Goal: Information Seeking & Learning: Learn about a topic

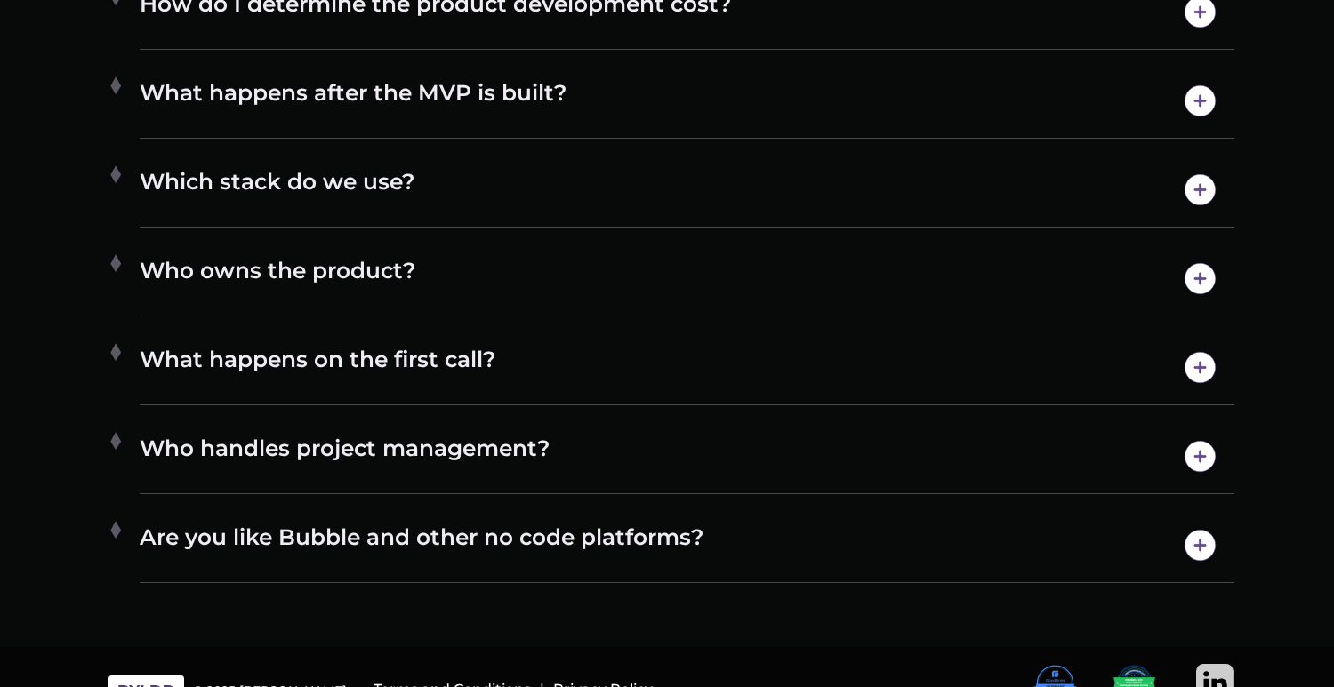
scroll to position [9570, 0]
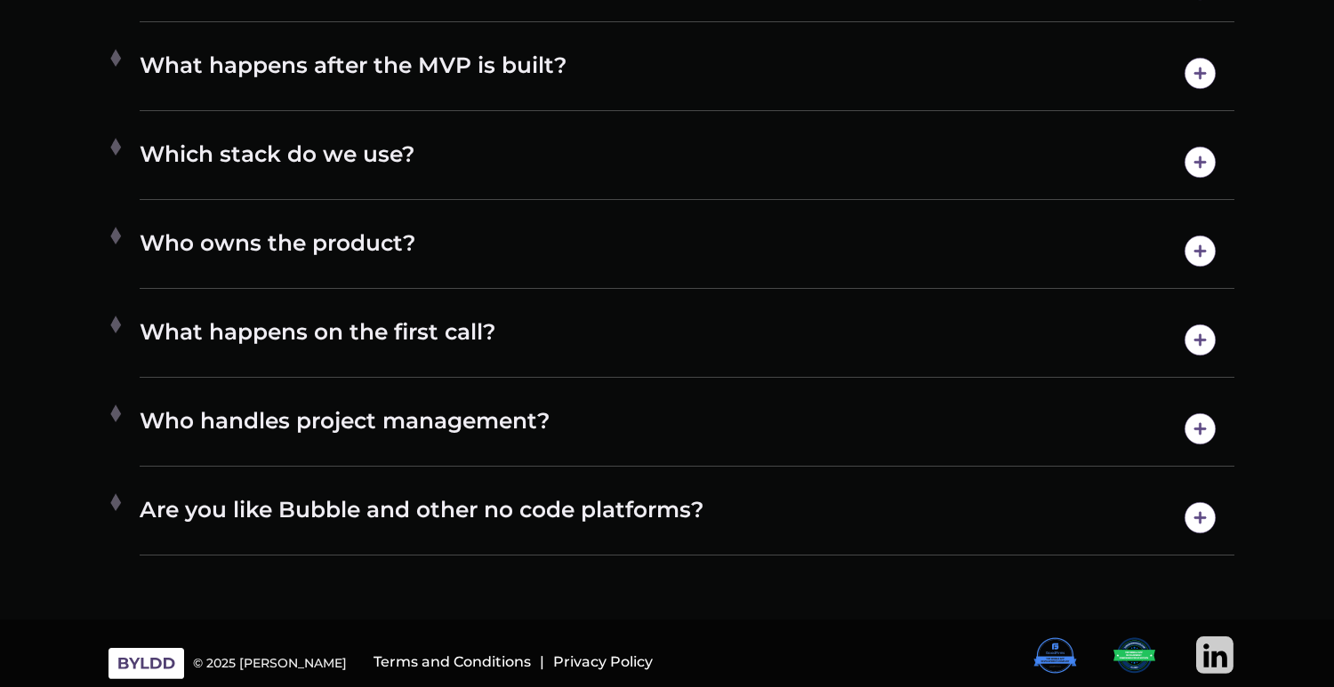
click at [373, 424] on h4 "Who handles project management?" at bounding box center [687, 428] width 1095 height 45
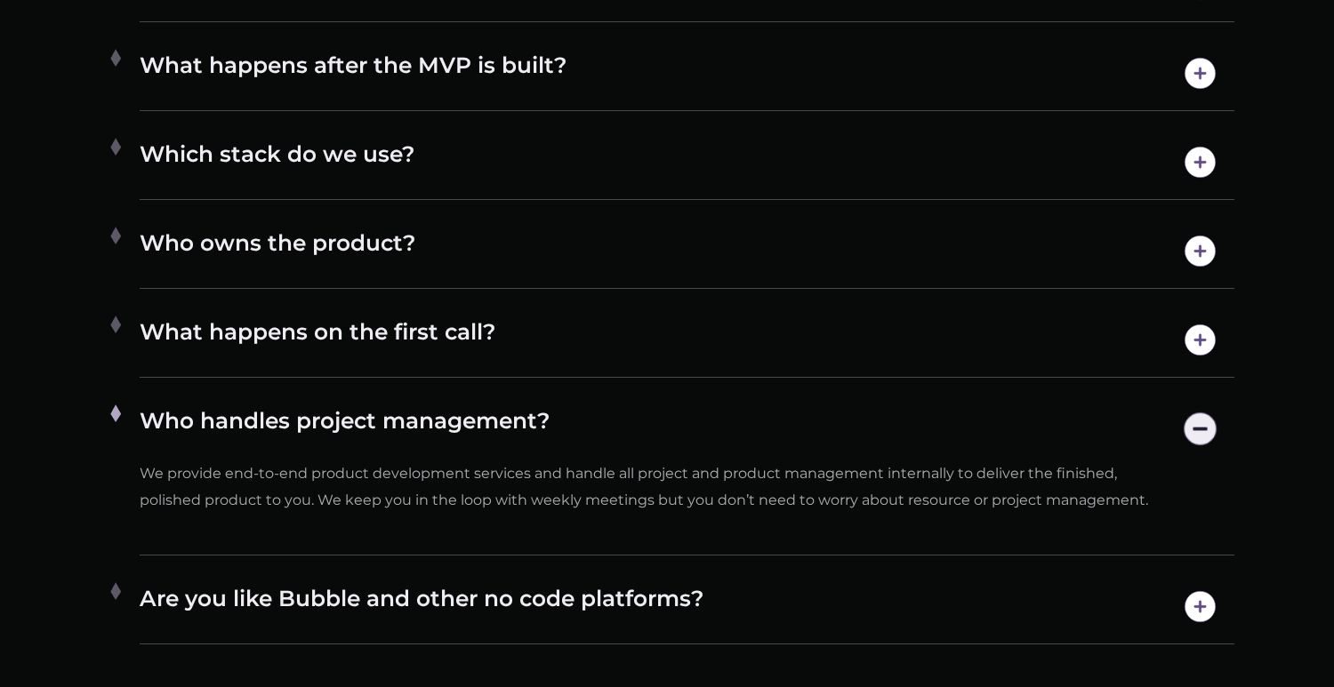
click at [373, 424] on h4 "Who handles project management?" at bounding box center [687, 428] width 1095 height 45
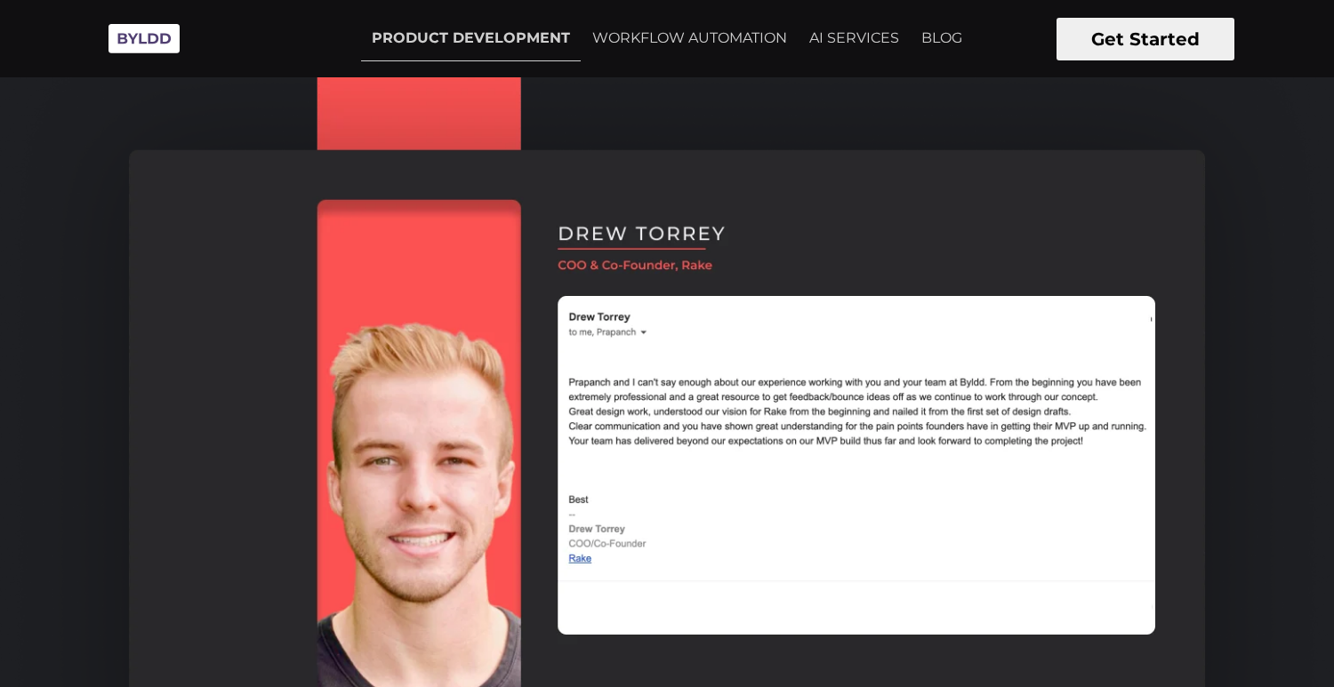
scroll to position [1925, 0]
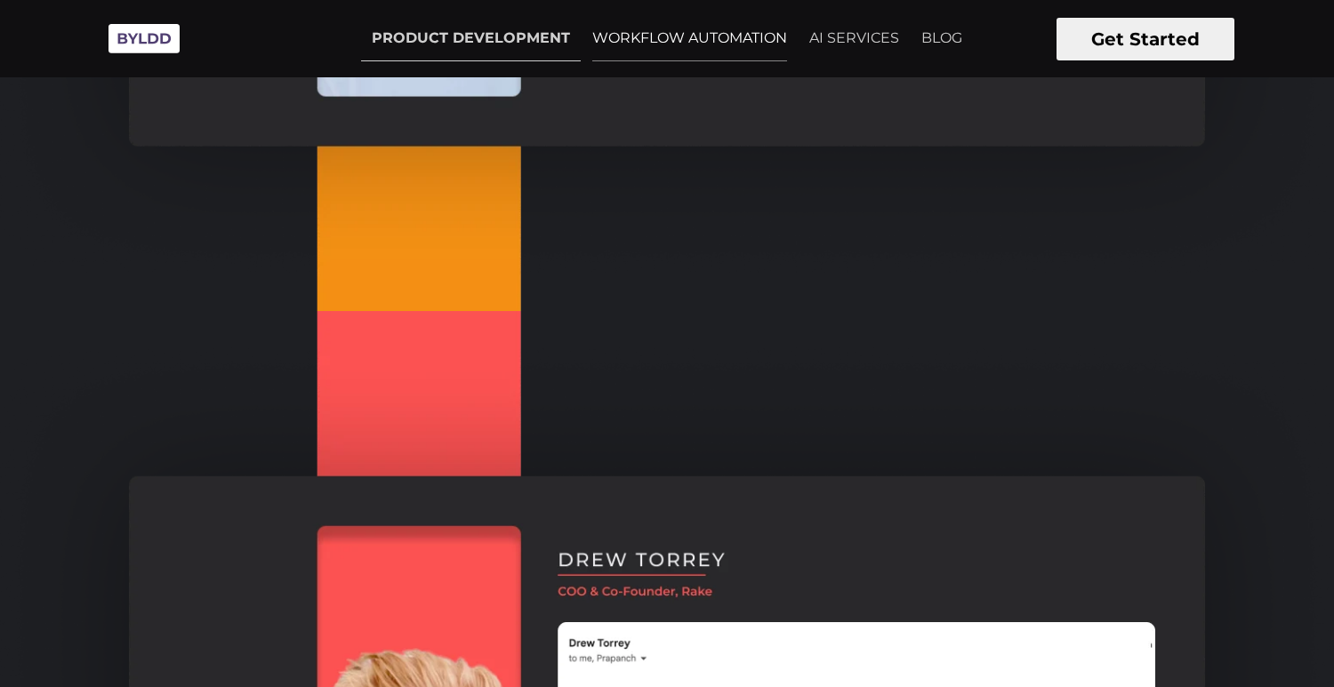
click at [719, 47] on link "WORKFLOW AUTOMATION" at bounding box center [690, 38] width 216 height 44
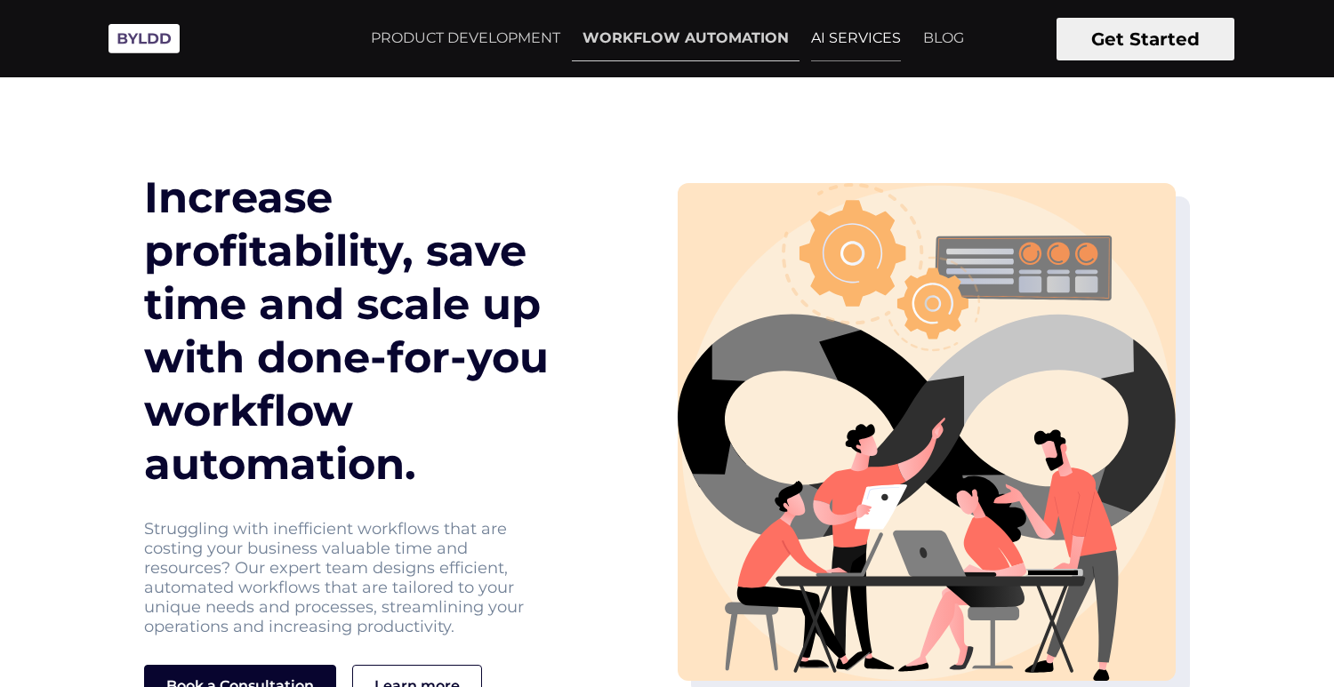
click at [822, 37] on link "AI SERVICES" at bounding box center [855, 38] width 111 height 44
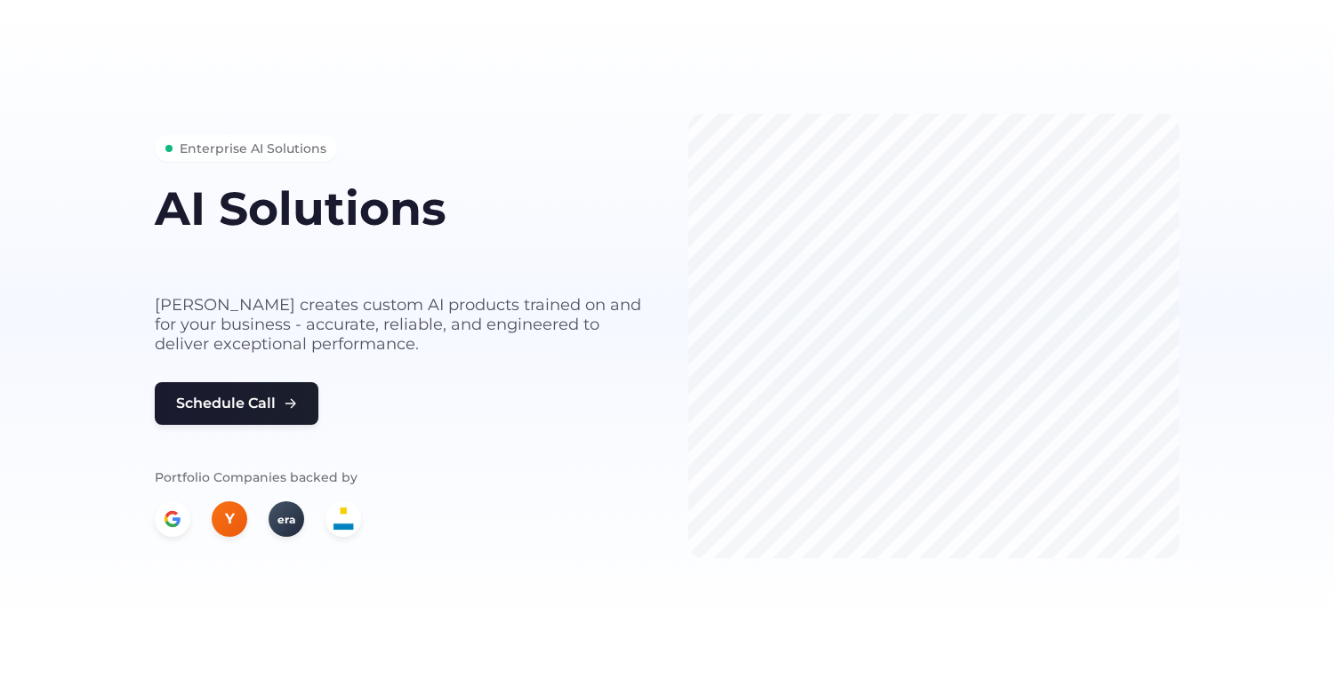
click at [235, 511] on div "Y" at bounding box center [230, 520] width 36 height 36
click at [277, 514] on div "era" at bounding box center [287, 520] width 36 height 36
click at [351, 533] on img at bounding box center [343, 520] width 36 height 36
click at [350, 515] on img at bounding box center [343, 520] width 36 height 36
drag, startPoint x: 363, startPoint y: 345, endPoint x: 113, endPoint y: 300, distance: 253.9
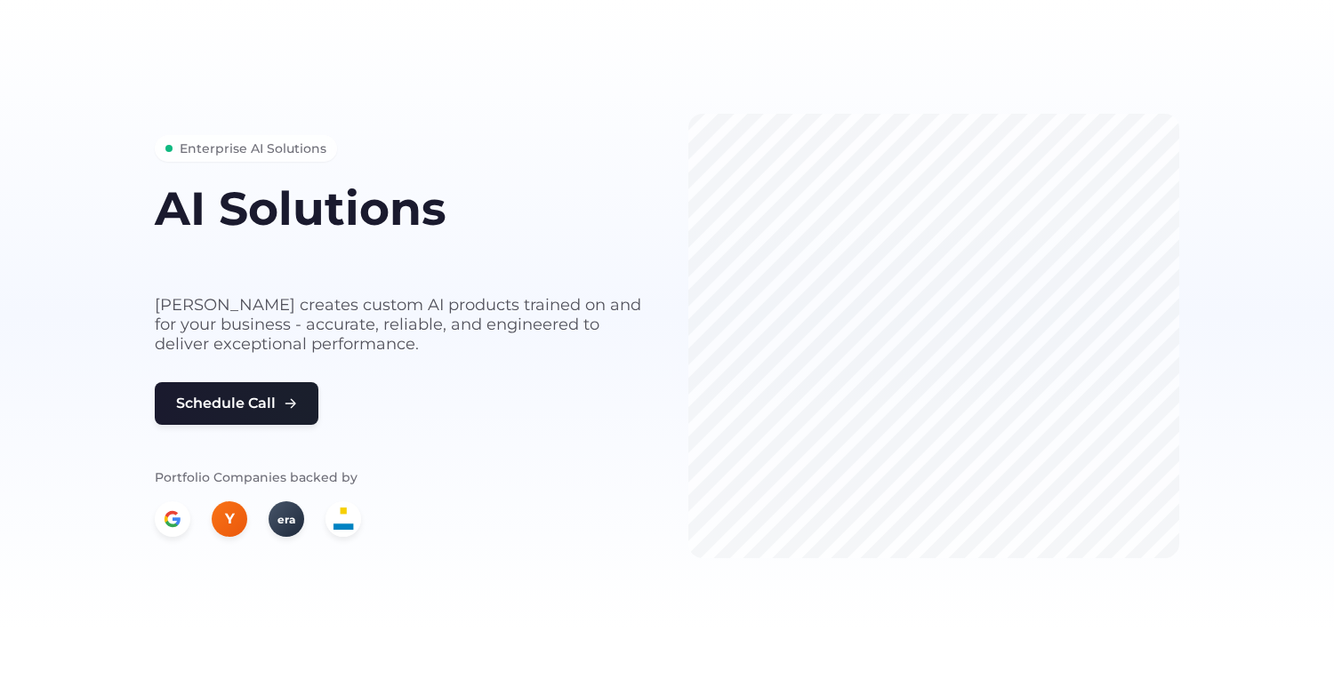
click at [113, 300] on section "Enterprise AI Solutions AI Solutions built for your business needs [PERSON_NAME…" at bounding box center [667, 315] width 1334 height 630
click at [375, 346] on p "[PERSON_NAME] creates custom AI products trained on and for your business - acc…" at bounding box center [400, 324] width 491 height 59
click at [269, 153] on span "Enterprise AI Solutions" at bounding box center [253, 149] width 147 height 20
